Goal: Task Accomplishment & Management: Use online tool/utility

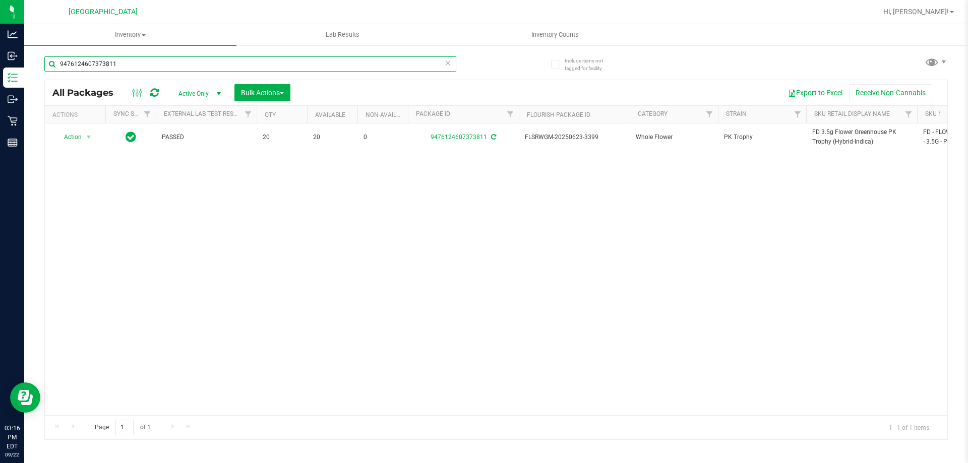
click at [287, 70] on input "9476124607373811" at bounding box center [250, 63] width 412 height 15
type input "4095870381115704"
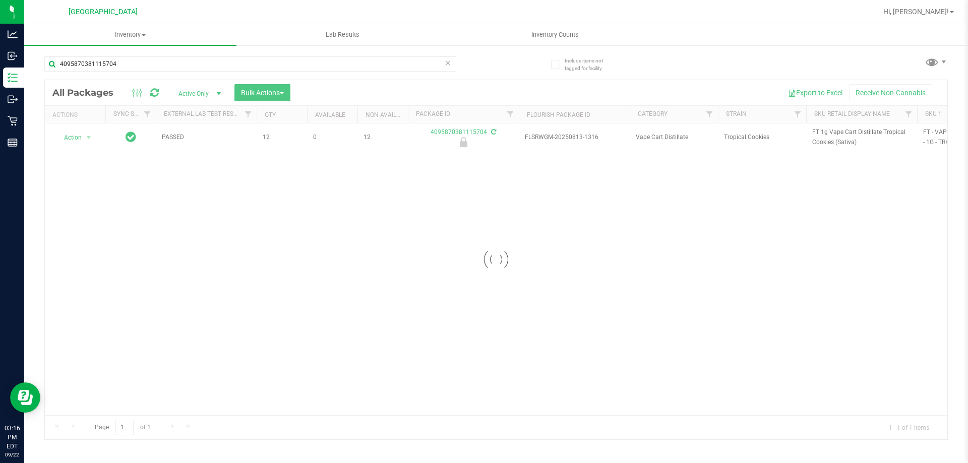
click at [80, 138] on div at bounding box center [496, 260] width 903 height 360
click at [82, 138] on span "Action" at bounding box center [68, 138] width 27 height 14
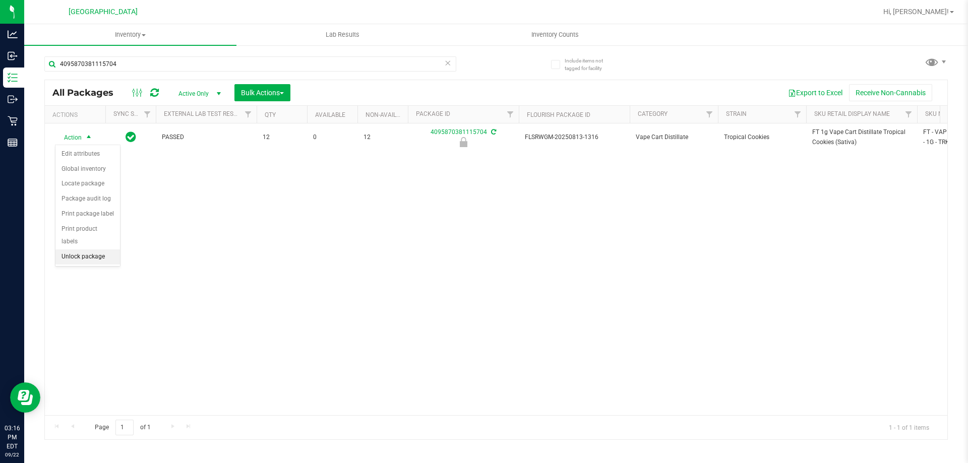
click at [102, 251] on li "Unlock package" at bounding box center [87, 257] width 65 height 15
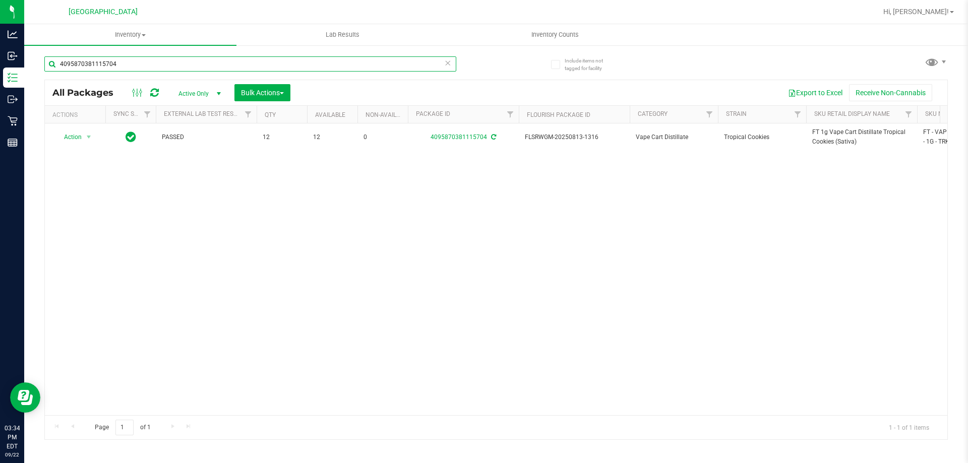
click at [156, 58] on input "4095870381115704" at bounding box center [250, 63] width 412 height 15
type input "9748493380997949"
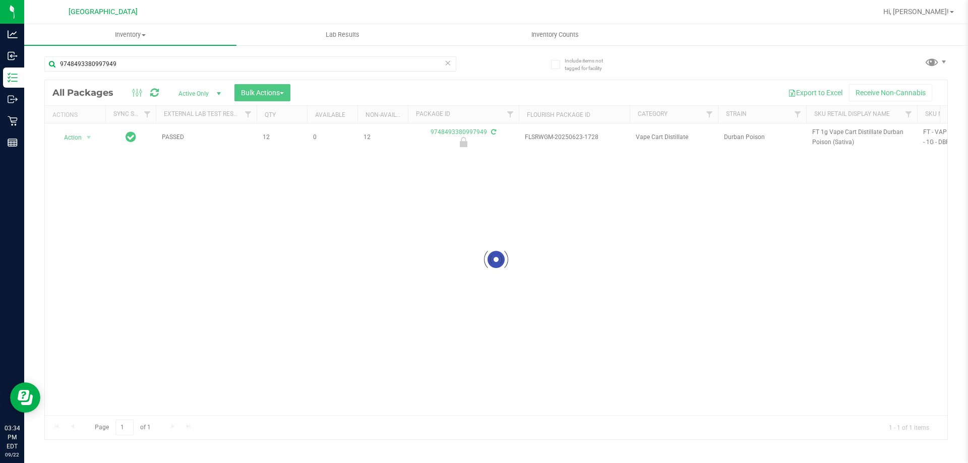
click at [87, 138] on div at bounding box center [496, 260] width 903 height 360
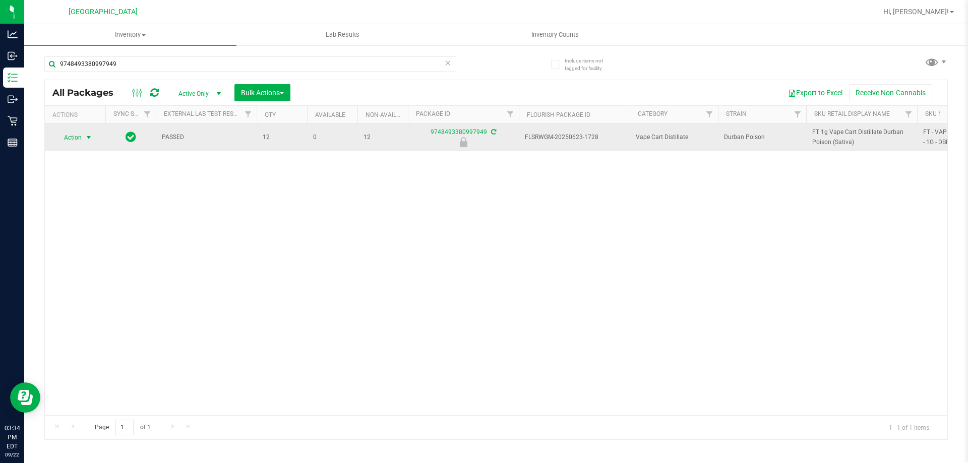
click at [86, 139] on span "select" at bounding box center [89, 138] width 8 height 8
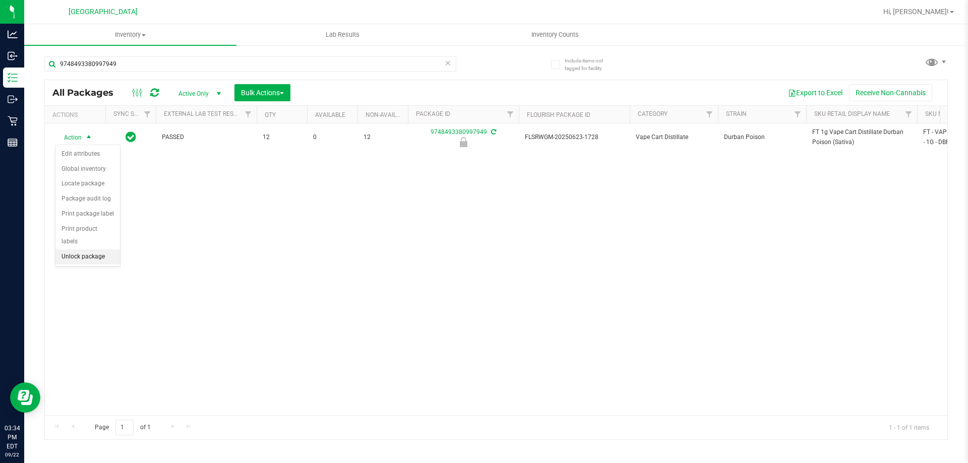
click at [66, 250] on li "Unlock package" at bounding box center [87, 257] width 65 height 15
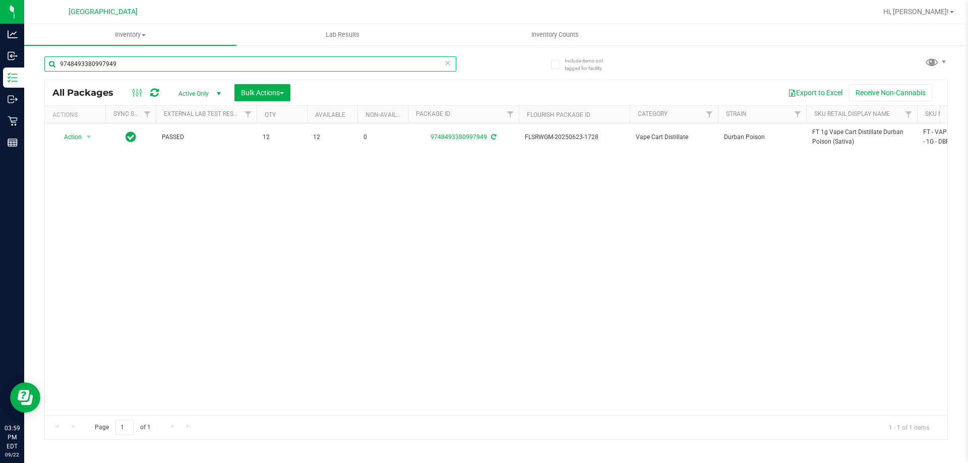
click at [202, 65] on input "9748493380997949" at bounding box center [250, 63] width 412 height 15
type input "2401059157164850"
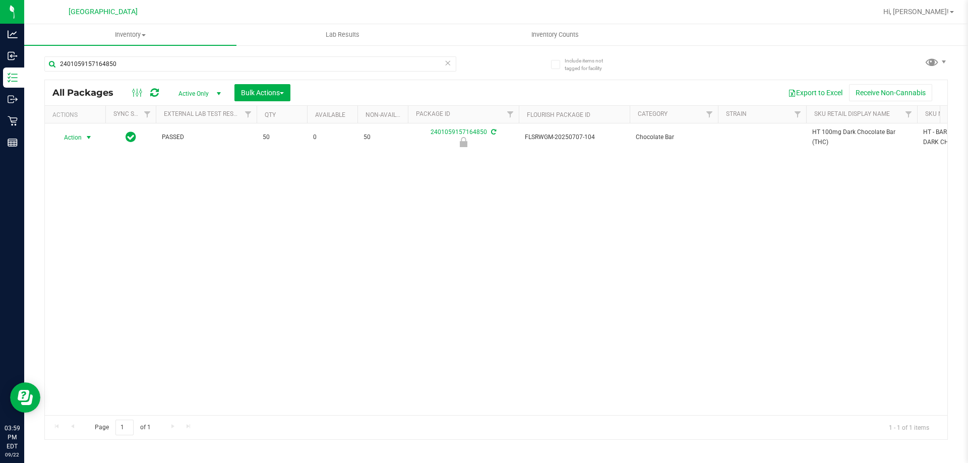
click at [89, 140] on span "select" at bounding box center [89, 138] width 8 height 8
click at [72, 250] on li "Unlock package" at bounding box center [87, 257] width 65 height 15
click at [132, 64] on input "2401059157164850" at bounding box center [250, 63] width 412 height 15
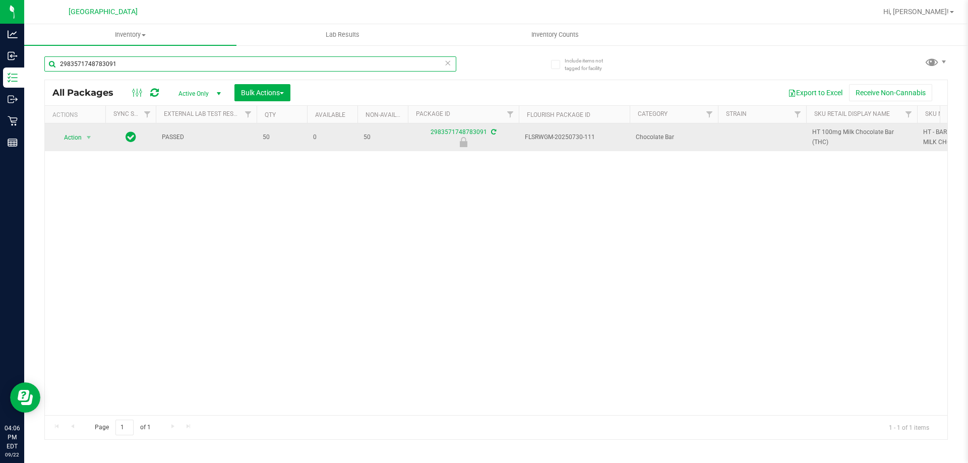
type input "2983571748783091"
click at [82, 138] on span "Action" at bounding box center [68, 138] width 27 height 14
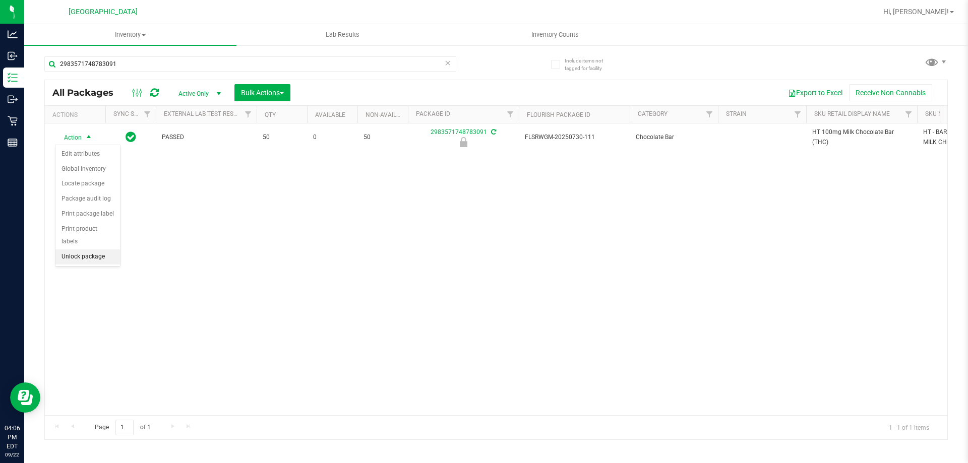
click at [98, 250] on li "Unlock package" at bounding box center [87, 257] width 65 height 15
